Goal: Find contact information: Find contact information

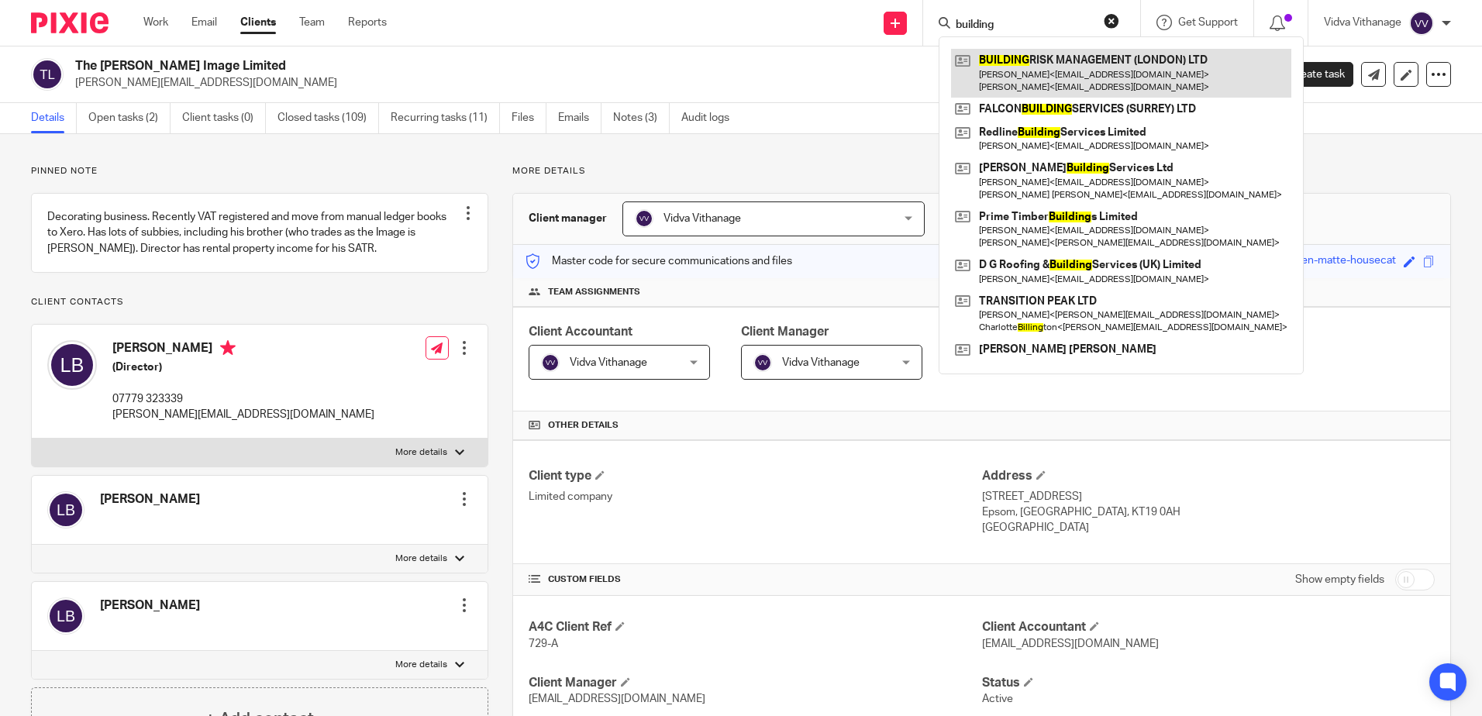
type input "building"
click at [1036, 80] on link at bounding box center [1121, 73] width 340 height 48
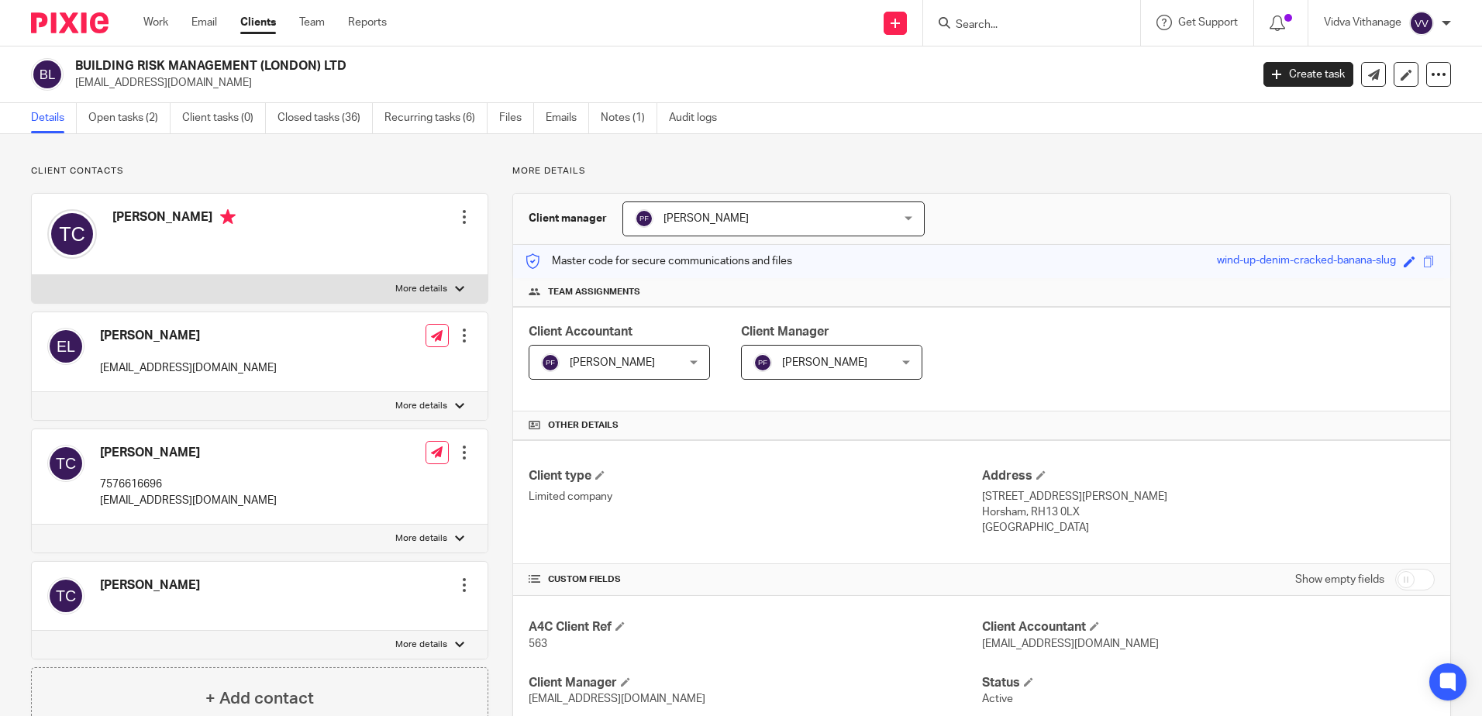
drag, startPoint x: 419, startPoint y: 71, endPoint x: 63, endPoint y: 64, distance: 355.9
click at [63, 64] on div "BUILDING RISK MANAGEMENT (LONDON) LTD [EMAIL_ADDRESS][DOMAIN_NAME]" at bounding box center [635, 74] width 1209 height 33
copy div "BUILDING RISK MANAGEMENT (LONDON) LTD"
drag, startPoint x: 256, startPoint y: 505, endPoint x: 93, endPoint y: 505, distance: 162.8
click at [93, 505] on div "[PERSON_NAME] 7576616696 [EMAIL_ADDRESS][DOMAIN_NAME] Edit contact Create clien…" at bounding box center [260, 476] width 456 height 95
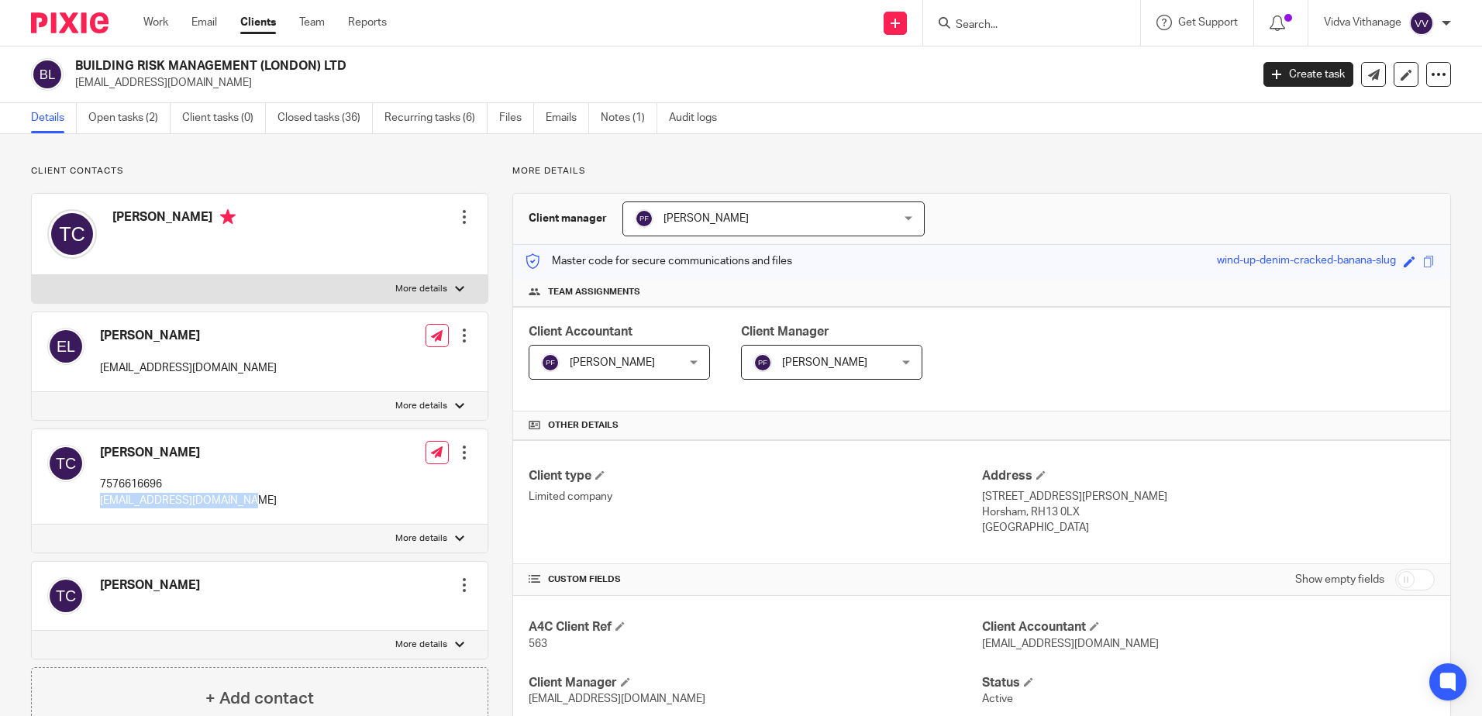
copy p "[EMAIL_ADDRESS][DOMAIN_NAME]"
drag, startPoint x: 289, startPoint y: 368, endPoint x: 93, endPoint y: 365, distance: 196.1
click at [93, 365] on div "[PERSON_NAME] [EMAIL_ADDRESS][DOMAIN_NAME] Edit contact Create client from cont…" at bounding box center [260, 352] width 456 height 80
copy p "[EMAIL_ADDRESS][DOMAIN_NAME]"
